Goal: Task Accomplishment & Management: Manage account settings

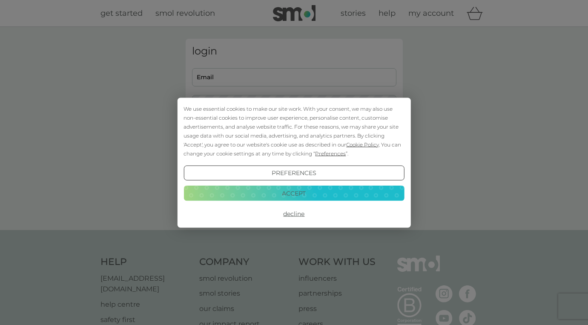
click at [205, 76] on div "We use essential cookies to make our site work. With your consent, we may also …" at bounding box center [294, 162] width 588 height 325
click at [296, 193] on button "Accept" at bounding box center [294, 193] width 221 height 15
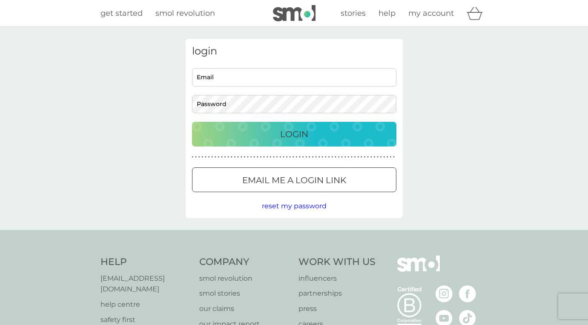
click at [215, 77] on input "Email" at bounding box center [294, 77] width 204 height 18
type input "[DOMAIN_NAME][EMAIL_ADDRESS][DOMAIN_NAME]"
click at [303, 131] on p "Login" at bounding box center [294, 134] width 28 height 14
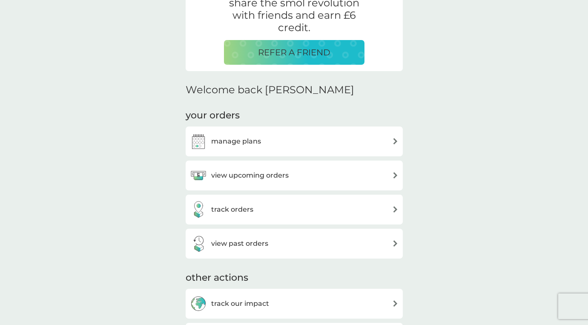
scroll to position [184, 0]
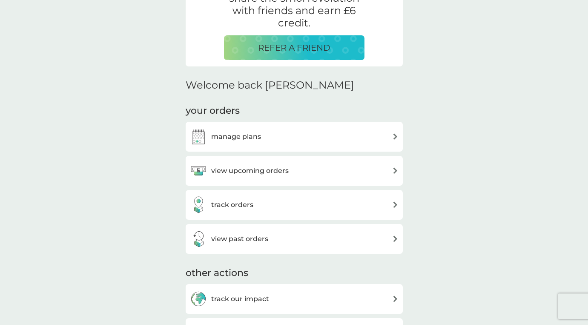
click at [394, 169] on img at bounding box center [395, 170] width 6 height 6
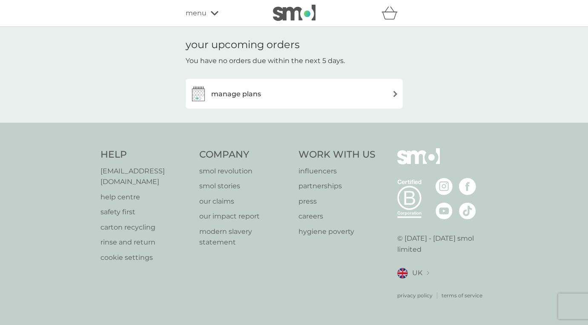
click at [393, 91] on img at bounding box center [395, 94] width 6 height 6
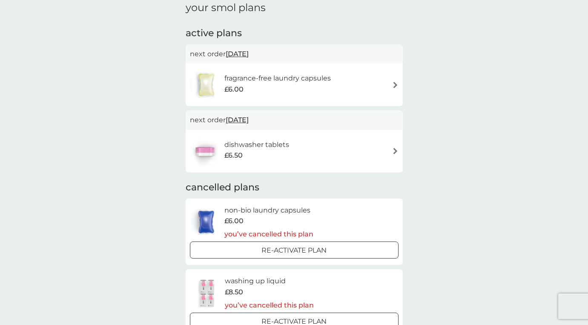
scroll to position [36, 0]
click at [396, 83] on img at bounding box center [395, 86] width 6 height 6
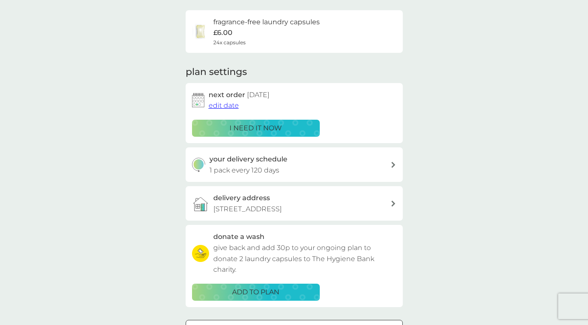
scroll to position [63, 0]
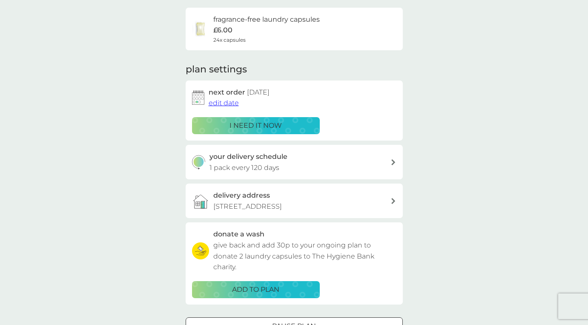
click at [230, 102] on span "edit date" at bounding box center [224, 103] width 30 height 8
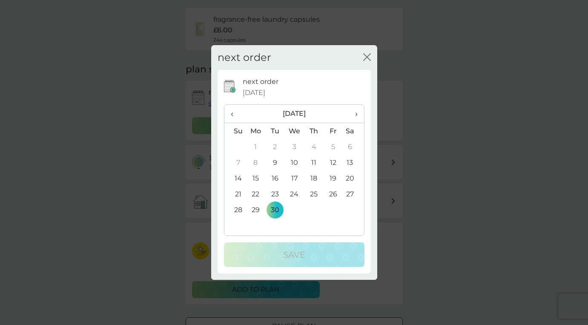
click at [332, 175] on td "19" at bounding box center [333, 178] width 19 height 16
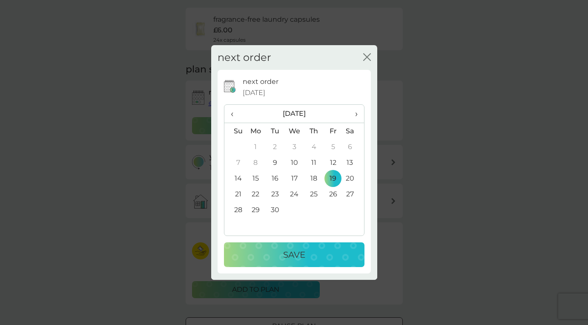
click at [302, 255] on p "Save" at bounding box center [294, 255] width 22 height 14
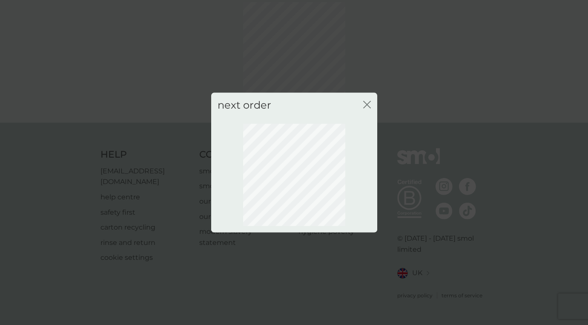
scroll to position [32, 0]
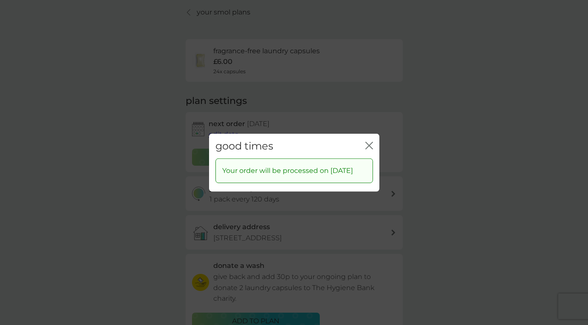
click at [371, 141] on icon "close" at bounding box center [369, 145] width 8 height 8
